Goal: Transaction & Acquisition: Purchase product/service

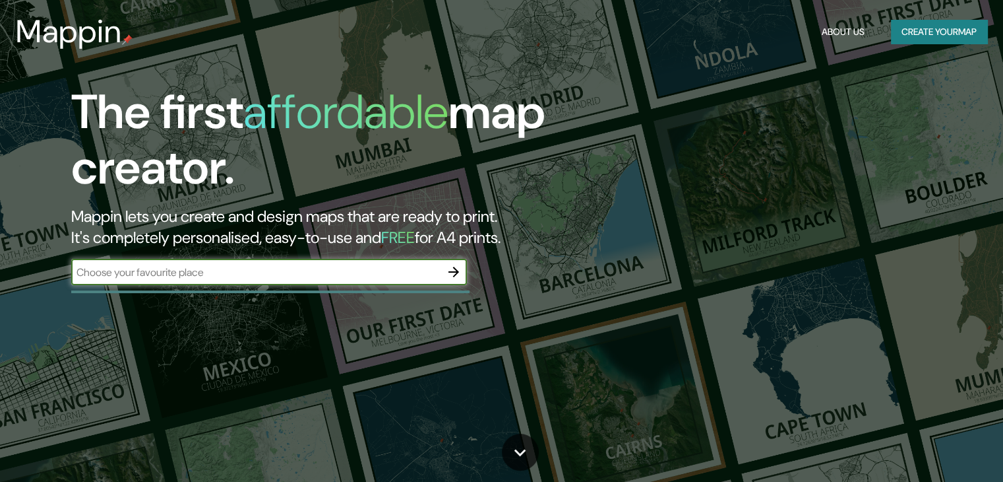
click at [310, 274] on input "text" at bounding box center [255, 272] width 369 height 15
type input "[PERSON_NAME] y [PERSON_NAME]"
click at [457, 270] on icon "button" at bounding box center [454, 272] width 11 height 11
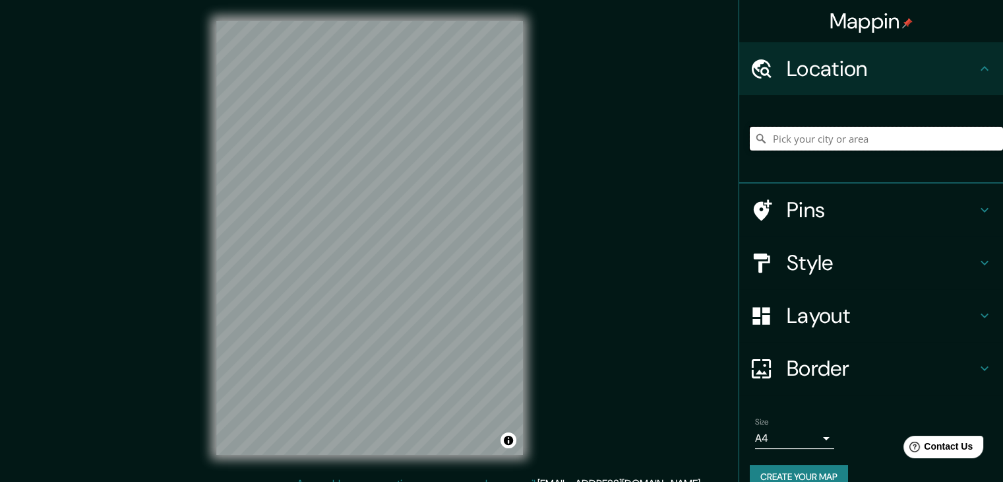
click at [773, 141] on input "Pick your city or area" at bounding box center [876, 139] width 253 height 24
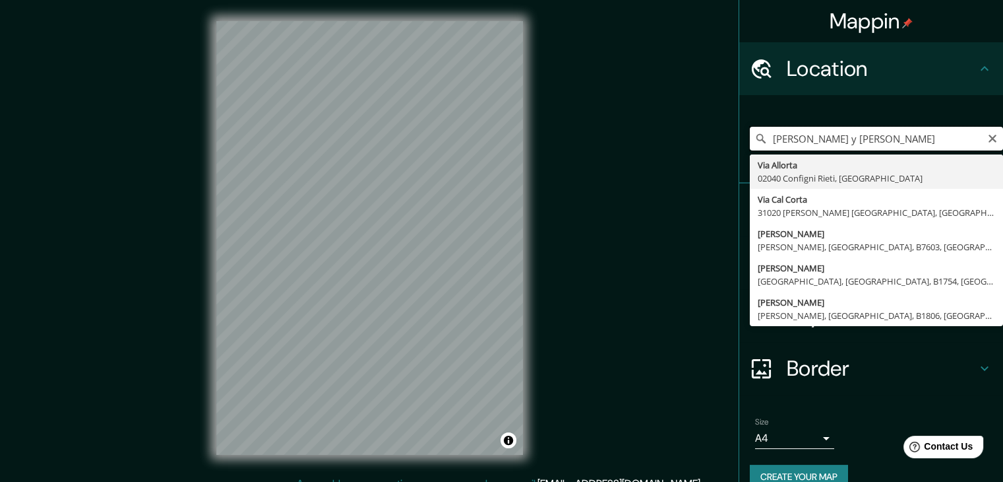
click at [829, 143] on input "[PERSON_NAME] y [PERSON_NAME]" at bounding box center [876, 139] width 253 height 24
type input "o"
type input "Comuna 13, [GEOGRAPHIC_DATA], [GEOGRAPHIC_DATA]"
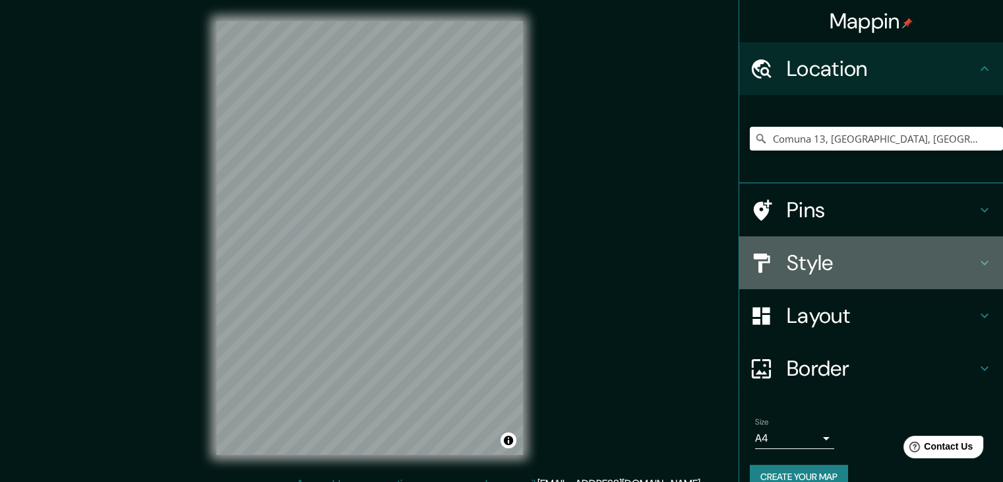
click at [832, 269] on h4 "Style" at bounding box center [882, 262] width 190 height 26
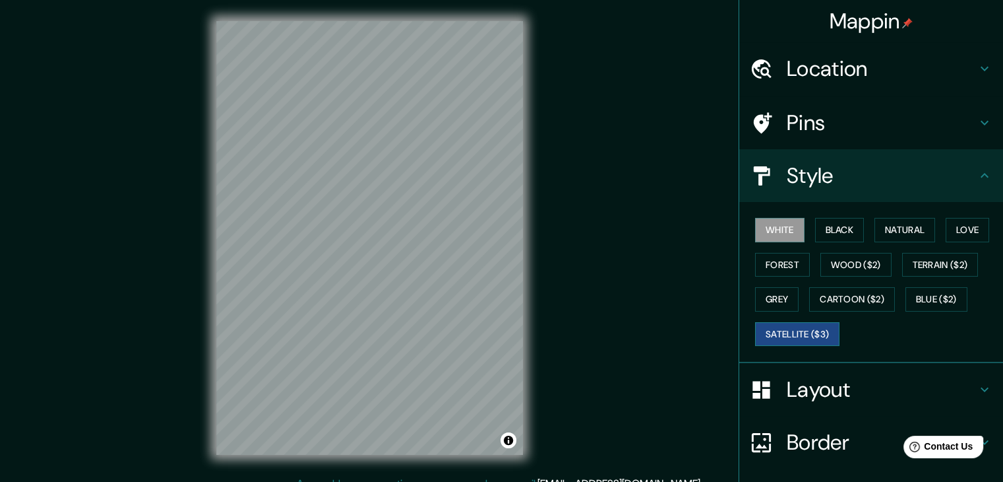
click at [808, 331] on button "Satellite ($3)" at bounding box center [797, 334] width 84 height 24
